Goal: Find specific page/section: Find specific page/section

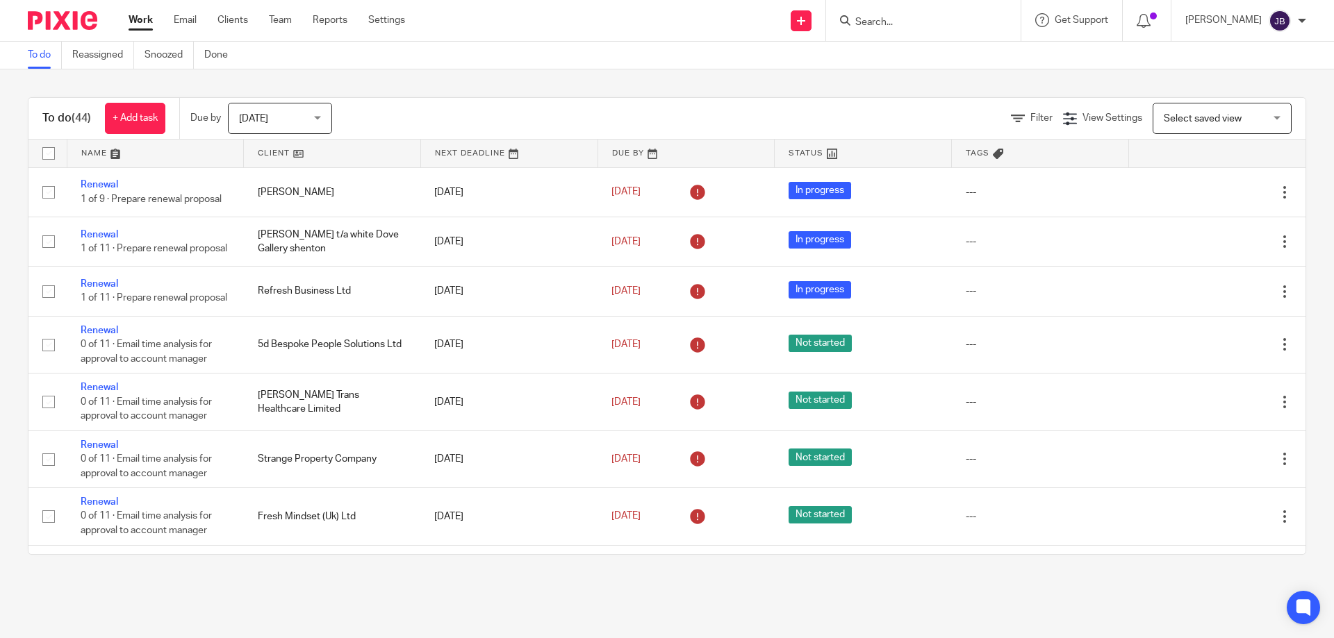
click at [935, 13] on form at bounding box center [928, 20] width 148 height 17
click at [920, 19] on input "Search" at bounding box center [916, 23] width 125 height 13
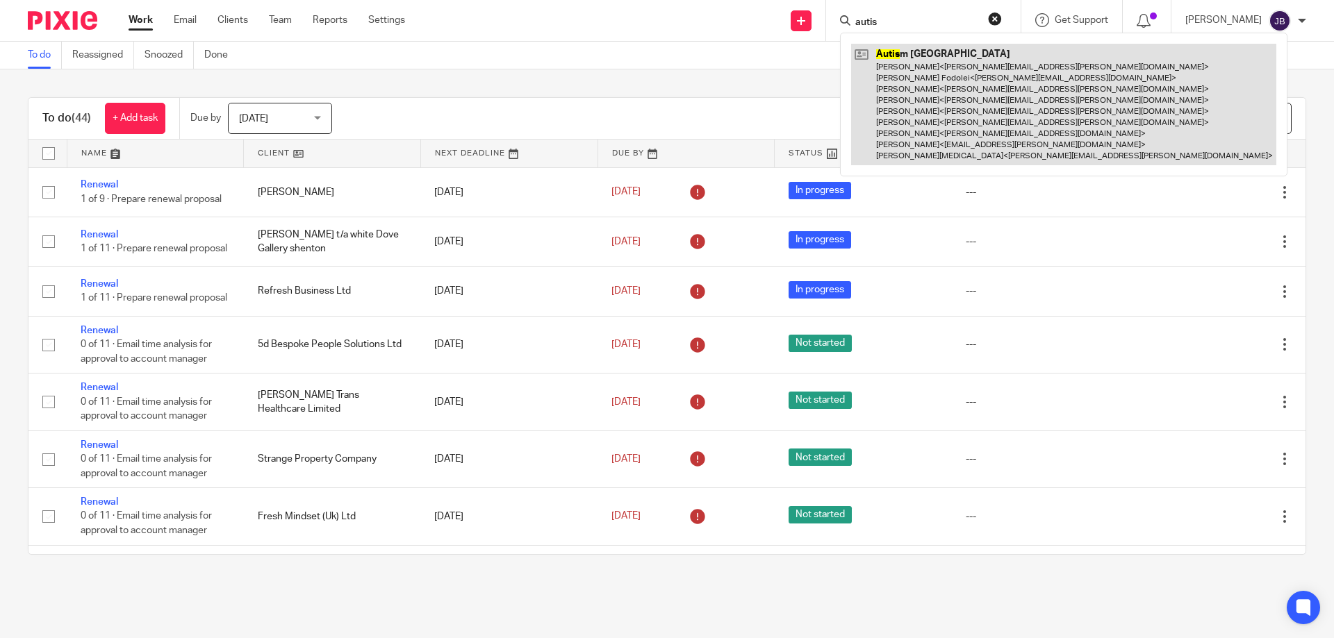
type input "autis"
click at [954, 136] on link at bounding box center [1063, 105] width 425 height 122
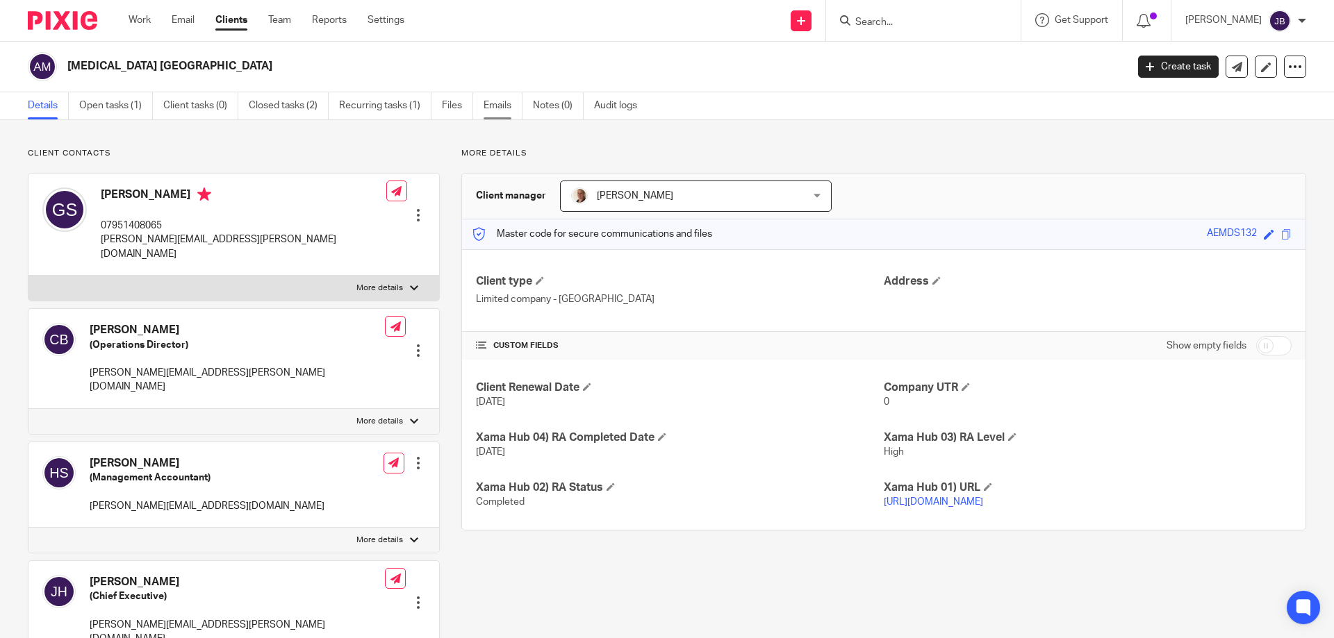
click at [506, 99] on link "Emails" at bounding box center [502, 105] width 39 height 27
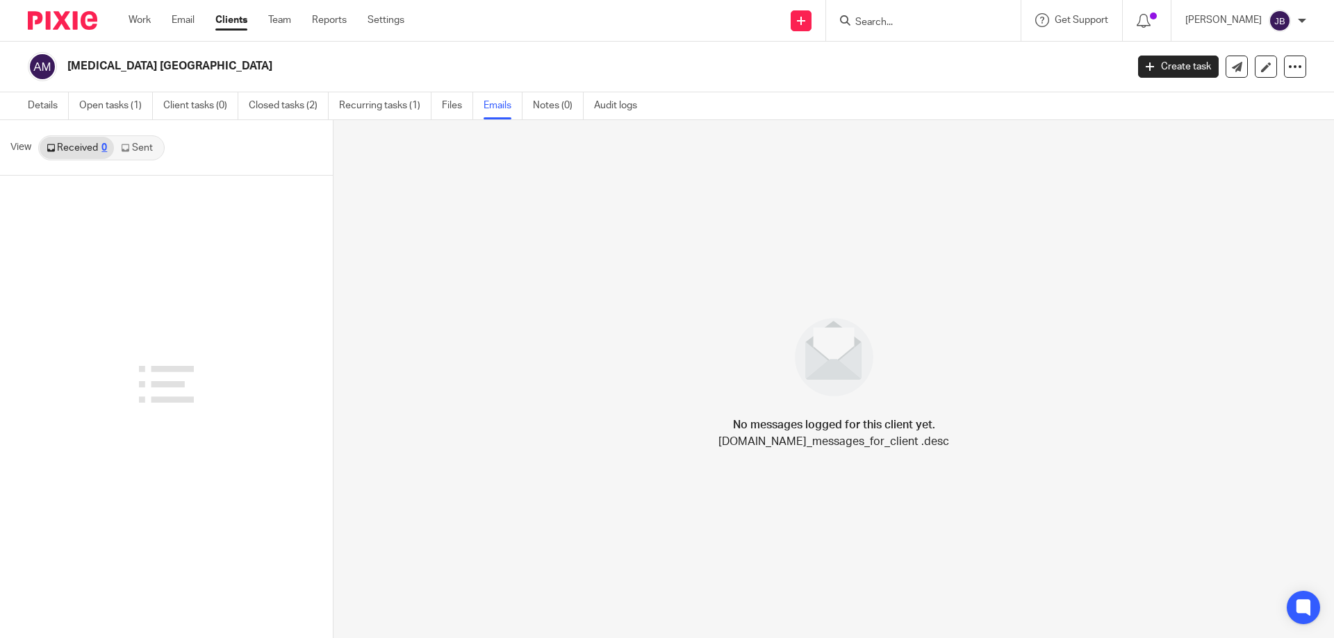
click at [141, 145] on link "Sent" at bounding box center [138, 148] width 49 height 22
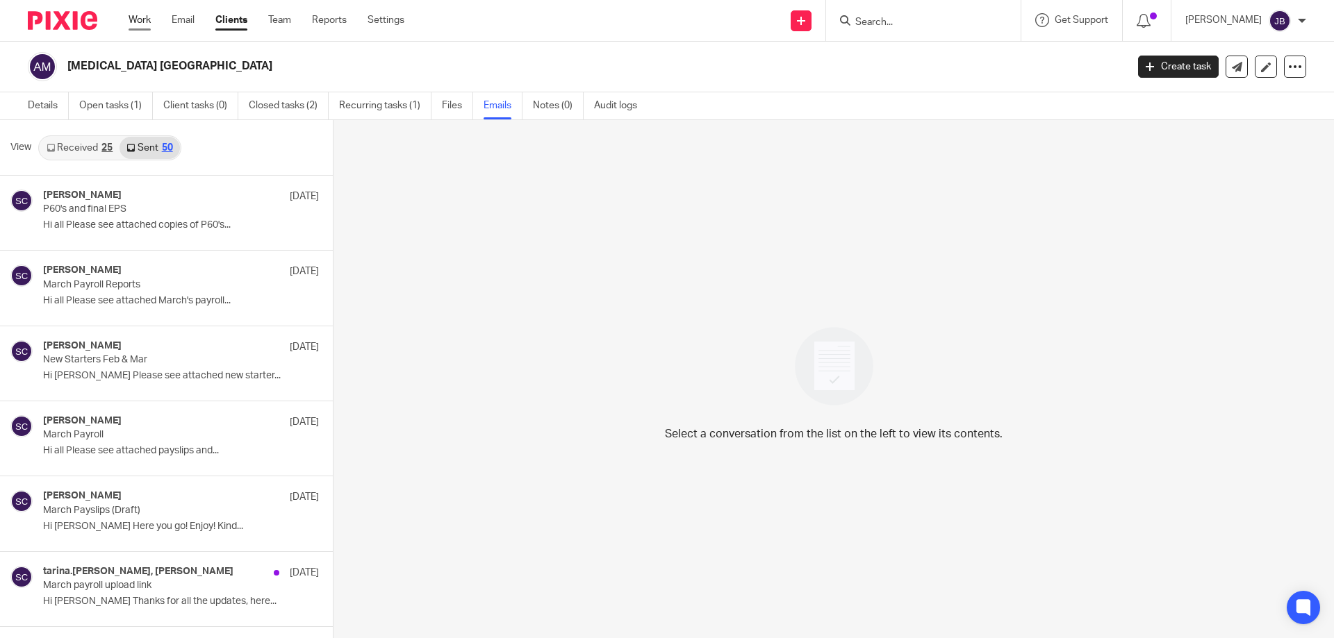
click at [147, 19] on link "Work" at bounding box center [139, 20] width 22 height 14
